Goal: Navigation & Orientation: Find specific page/section

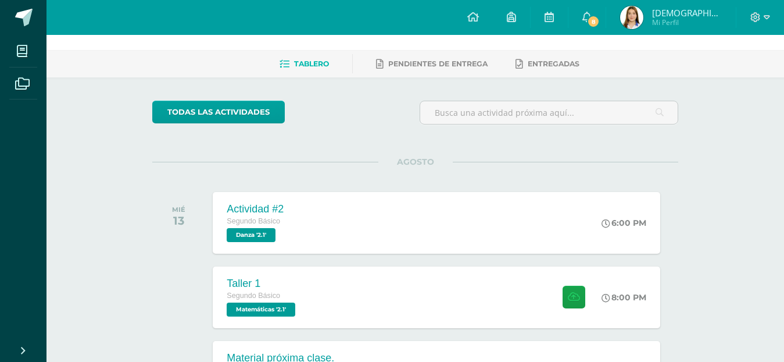
scroll to position [58, 0]
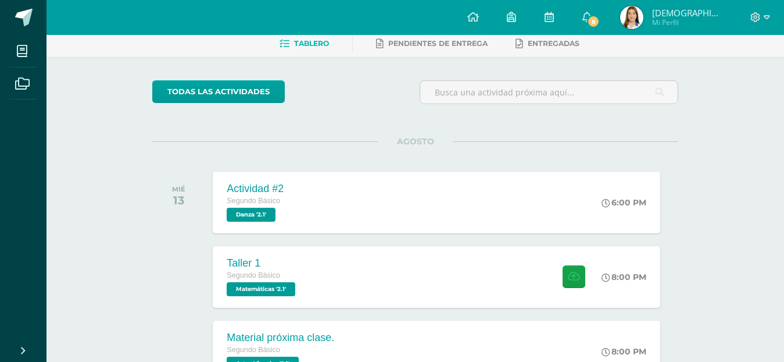
drag, startPoint x: 380, startPoint y: 130, endPoint x: 391, endPoint y: 131, distance: 10.5
drag, startPoint x: 391, startPoint y: 131, endPoint x: 421, endPoint y: 123, distance: 31.7
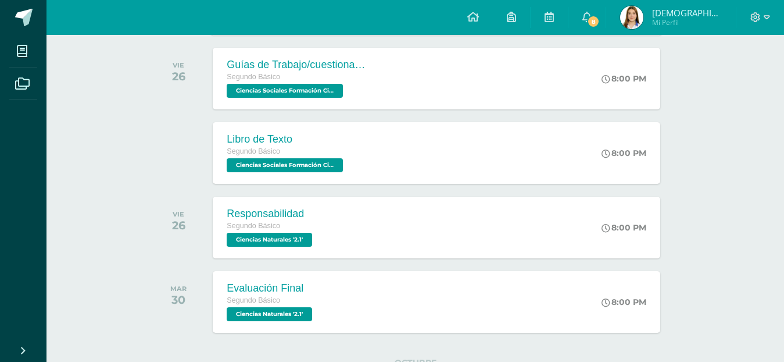
scroll to position [1320, 0]
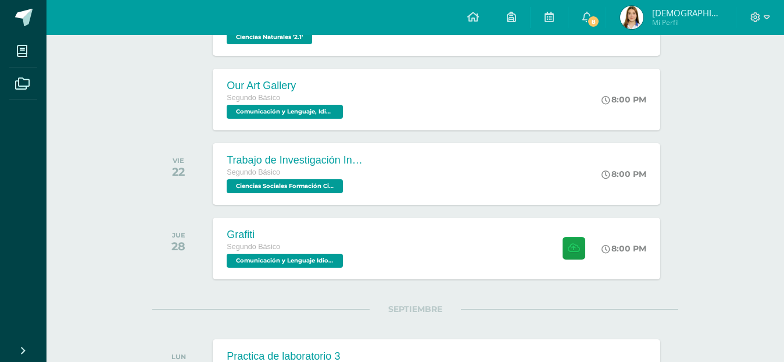
scroll to position [756, 0]
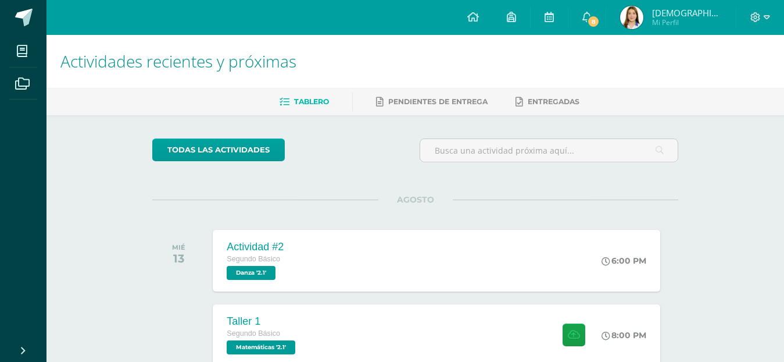
click at [30, 110] on ul "Mis cursos Archivos" at bounding box center [23, 186] width 47 height 302
